Goal: Task Accomplishment & Management: Complete application form

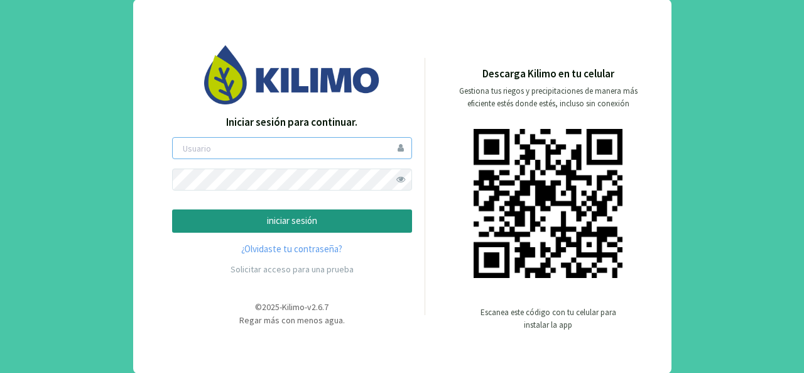
type input "jguerrero"
click at [337, 219] on p "iniciar sesión" at bounding box center [292, 221] width 219 height 14
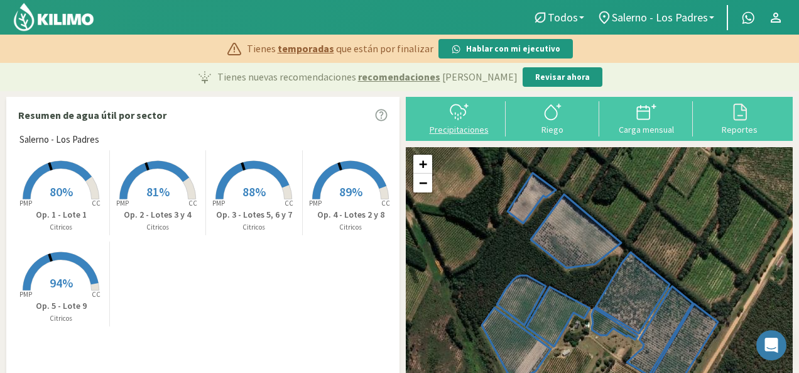
click at [454, 125] on div "Precipitaciones" at bounding box center [459, 129] width 86 height 9
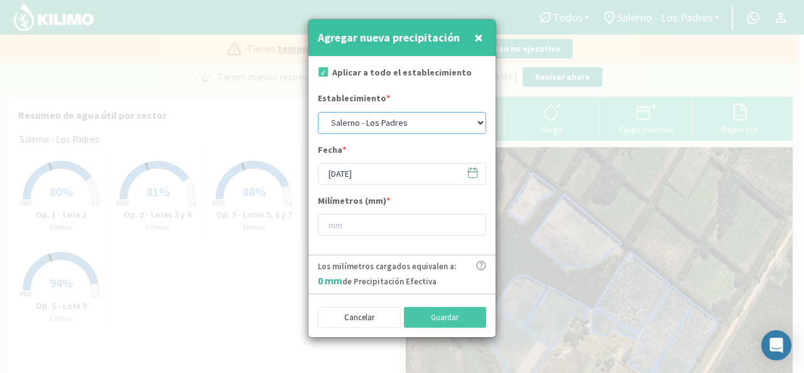
click at [461, 124] on select "[PERSON_NAME] - [PERSON_NAME] - Los Padres" at bounding box center [402, 123] width 168 height 22
select select "0: Object"
click at [318, 112] on select "[PERSON_NAME] - [PERSON_NAME] - Los Padres" at bounding box center [402, 123] width 168 height 22
click at [363, 221] on input "number" at bounding box center [402, 225] width 168 height 22
type input "20"
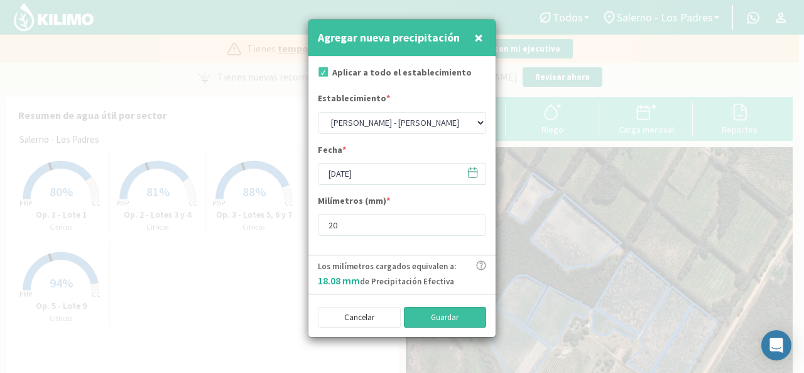
click at [428, 314] on button "Guardar" at bounding box center [445, 317] width 83 height 21
select select "1: Object"
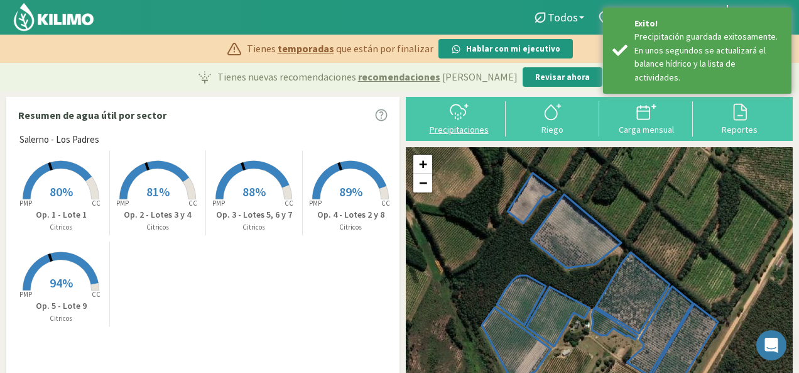
click at [452, 127] on div "Precipitaciones" at bounding box center [459, 129] width 86 height 9
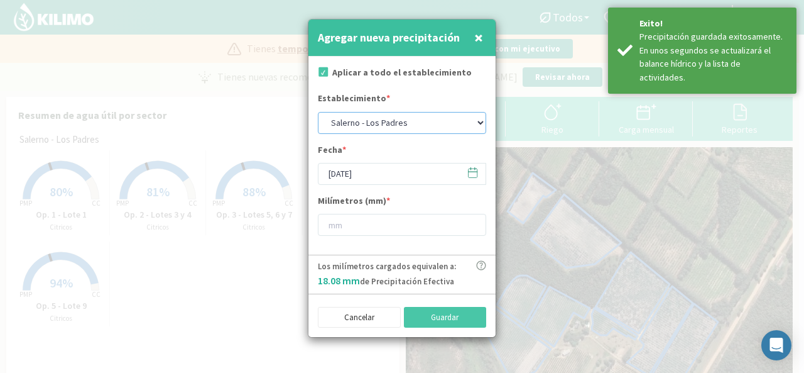
click at [427, 124] on select "[PERSON_NAME] - [PERSON_NAME] - Los Padres" at bounding box center [402, 123] width 168 height 22
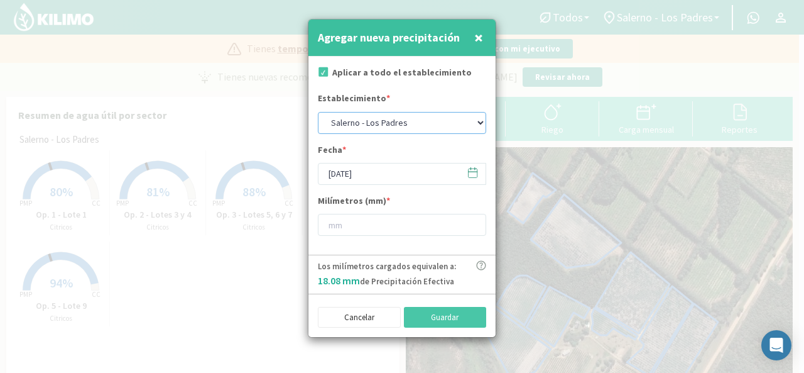
click at [318, 112] on select "[PERSON_NAME] - [PERSON_NAME] - Los Padres" at bounding box center [402, 123] width 168 height 22
click at [389, 172] on input "[DATE]" at bounding box center [402, 174] width 168 height 22
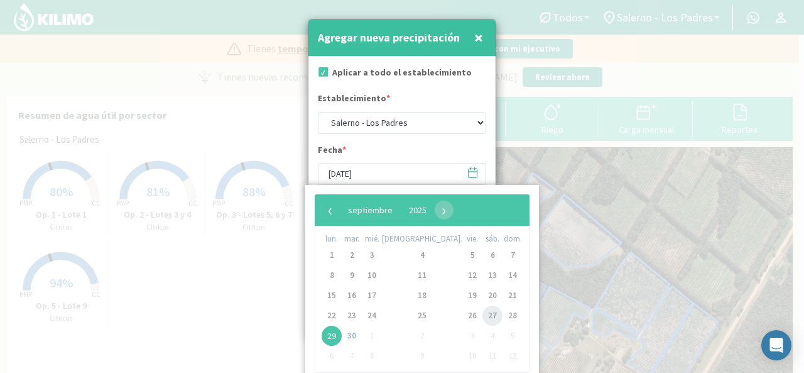
click at [483, 317] on span "27" at bounding box center [493, 315] width 20 height 20
type input "[DATE]"
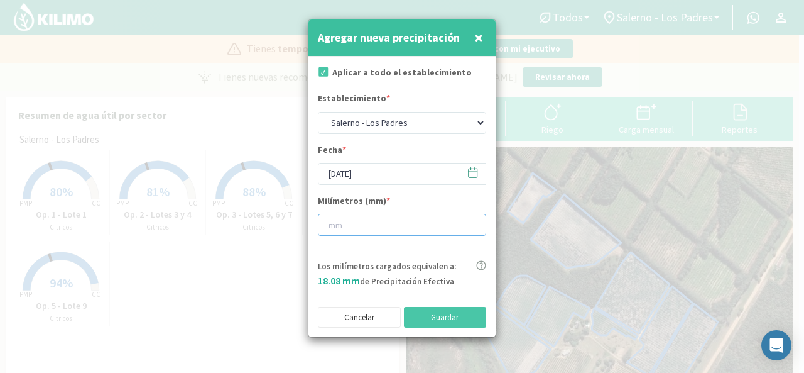
click at [353, 222] on input "number" at bounding box center [402, 225] width 168 height 22
type input "20"
click at [435, 319] on button "Guardar" at bounding box center [445, 317] width 83 height 21
type input "[DATE]"
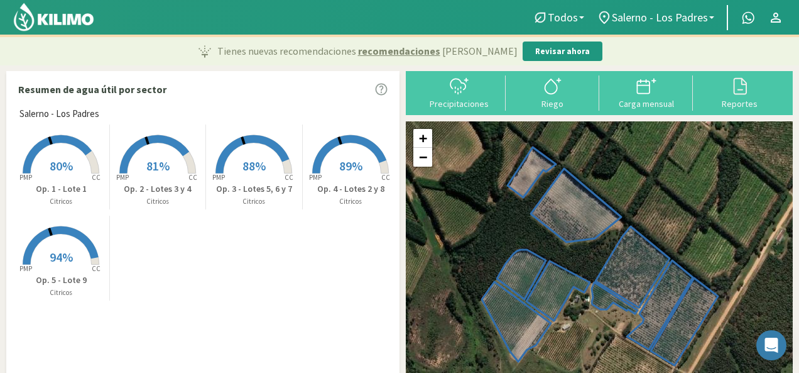
scroll to position [34, 0]
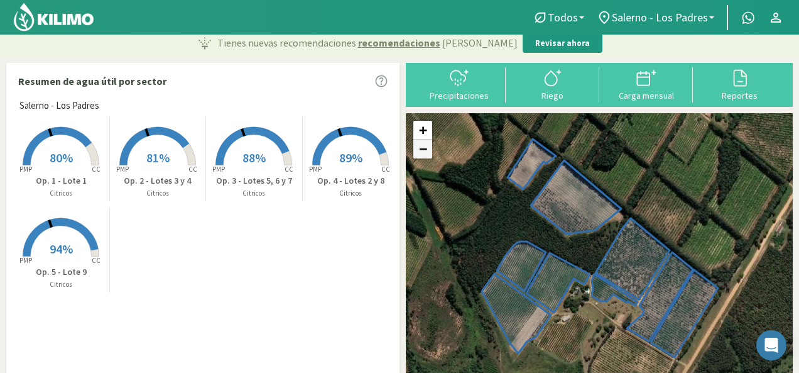
click at [428, 153] on link "−" at bounding box center [422, 149] width 19 height 19
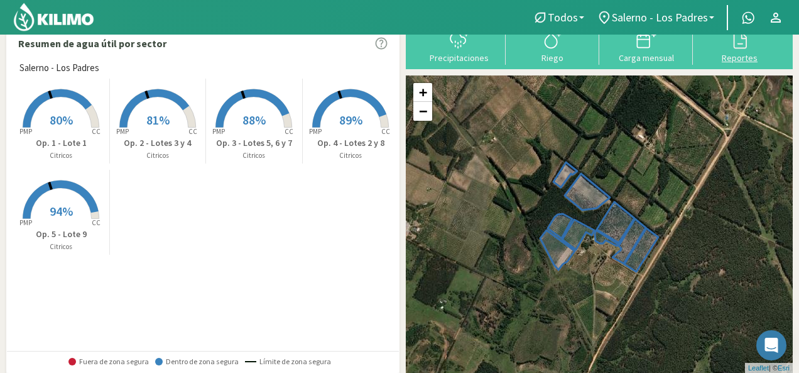
click at [733, 48] on icon at bounding box center [740, 40] width 20 height 20
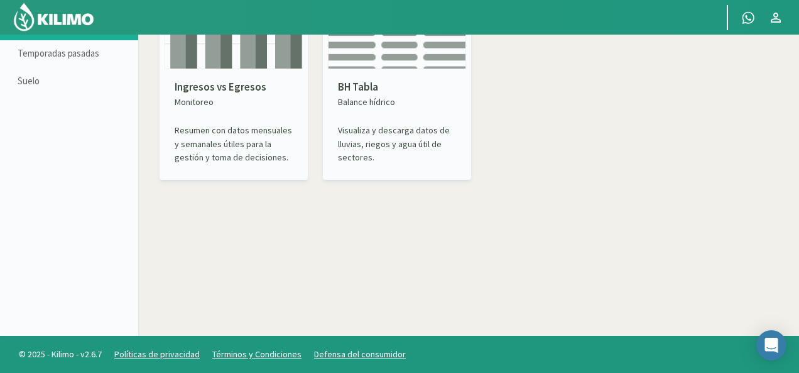
scroll to position [15, 0]
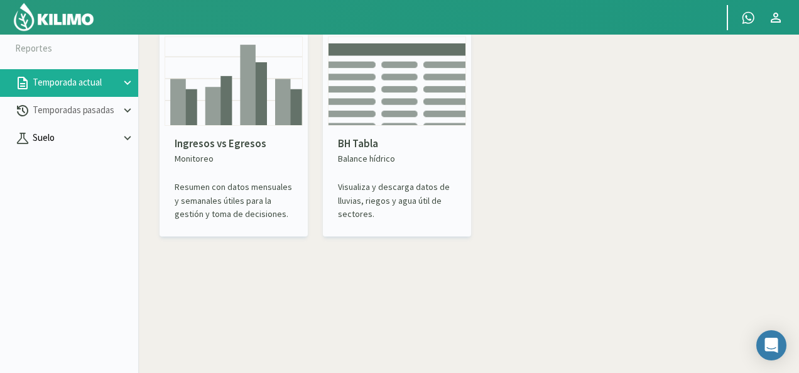
click at [55, 134] on p "Suelo" at bounding box center [75, 138] width 90 height 14
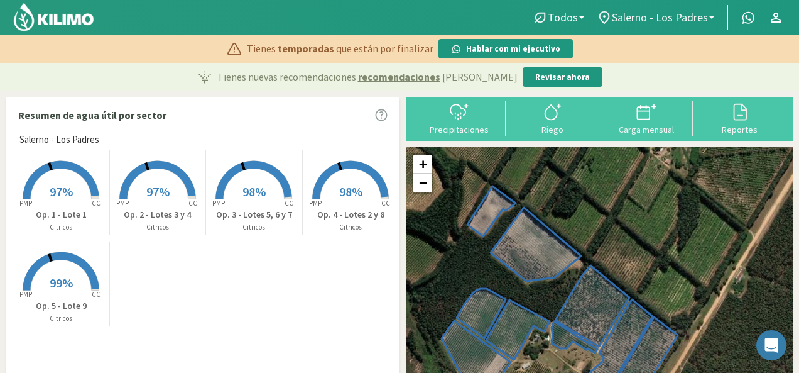
click at [700, 19] on span "Salerno - Los Padres" at bounding box center [660, 17] width 96 height 13
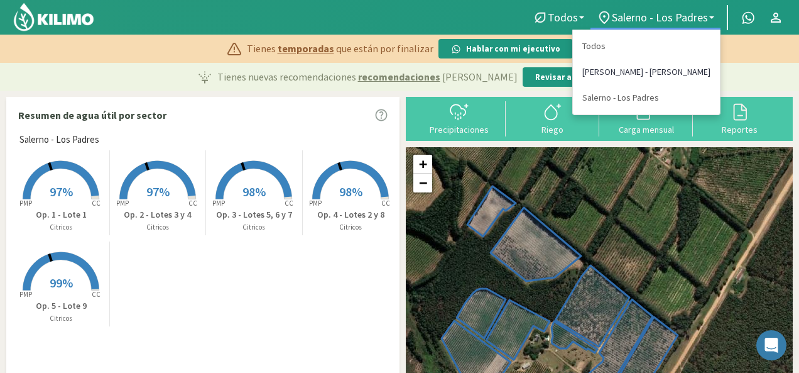
click at [682, 66] on link "[PERSON_NAME] - [PERSON_NAME]" at bounding box center [646, 72] width 147 height 26
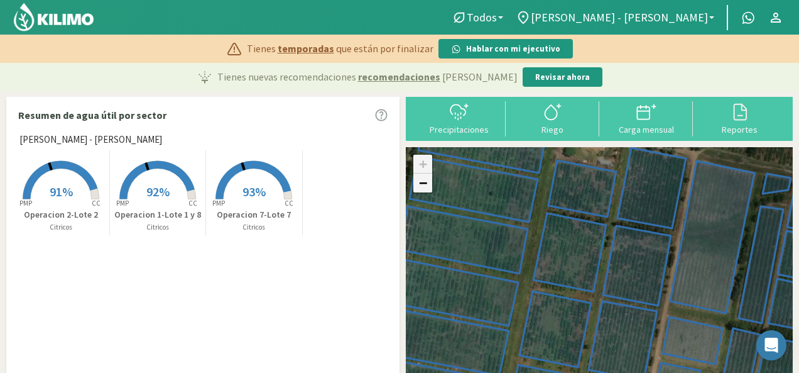
click at [423, 183] on link "−" at bounding box center [422, 182] width 19 height 19
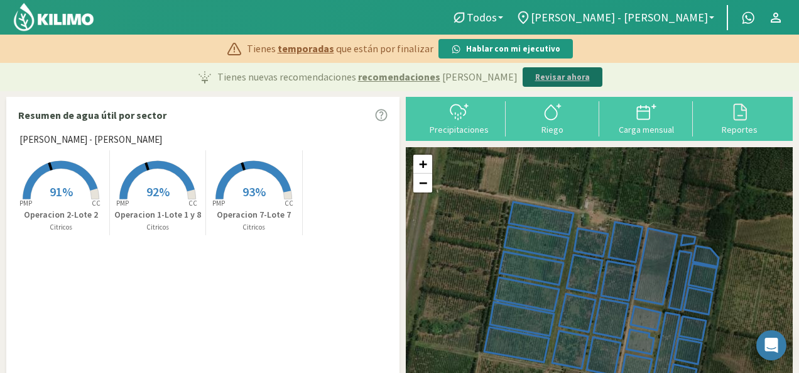
click at [535, 79] on p "Revisar ahora" at bounding box center [562, 77] width 55 height 13
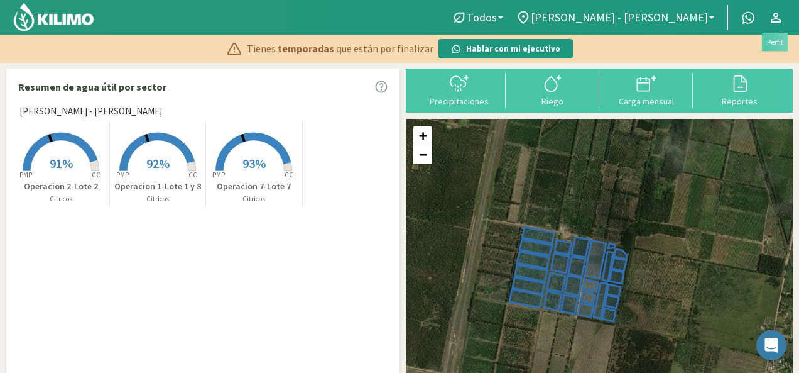
click at [779, 12] on icon at bounding box center [776, 17] width 15 height 15
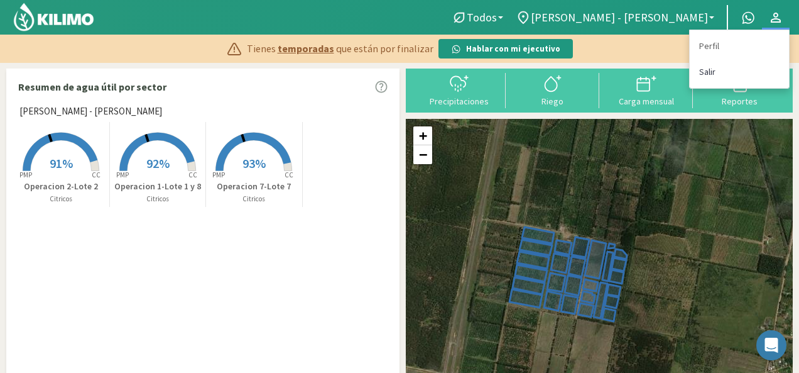
click at [704, 72] on link "Salir" at bounding box center [739, 72] width 99 height 26
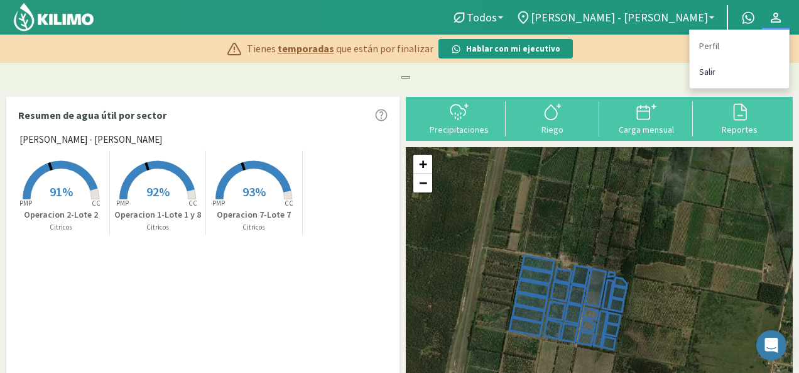
click at [709, 77] on link "Salir" at bounding box center [739, 72] width 99 height 26
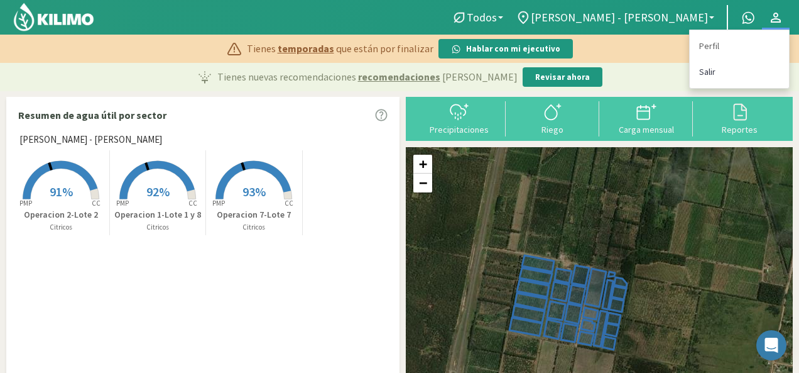
click at [713, 71] on link "Salir" at bounding box center [739, 72] width 99 height 26
click at [710, 71] on link "Salir" at bounding box center [739, 72] width 99 height 26
click at [709, 70] on link "Salir" at bounding box center [739, 72] width 99 height 26
click at [664, 20] on span "[PERSON_NAME] - [PERSON_NAME]" at bounding box center [619, 17] width 177 height 13
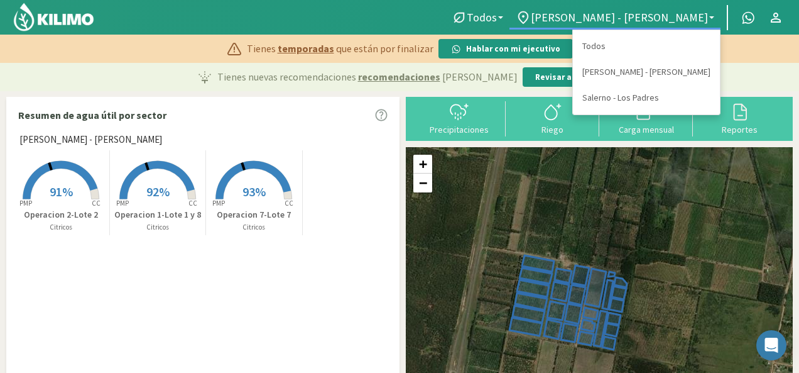
click at [339, 326] on div "[PERSON_NAME] - [PERSON_NAME] Created with Highcharts 9.2.2 PMP CC 91% Operacio…" at bounding box center [206, 277] width 386 height 289
